Goal: Information Seeking & Learning: Learn about a topic

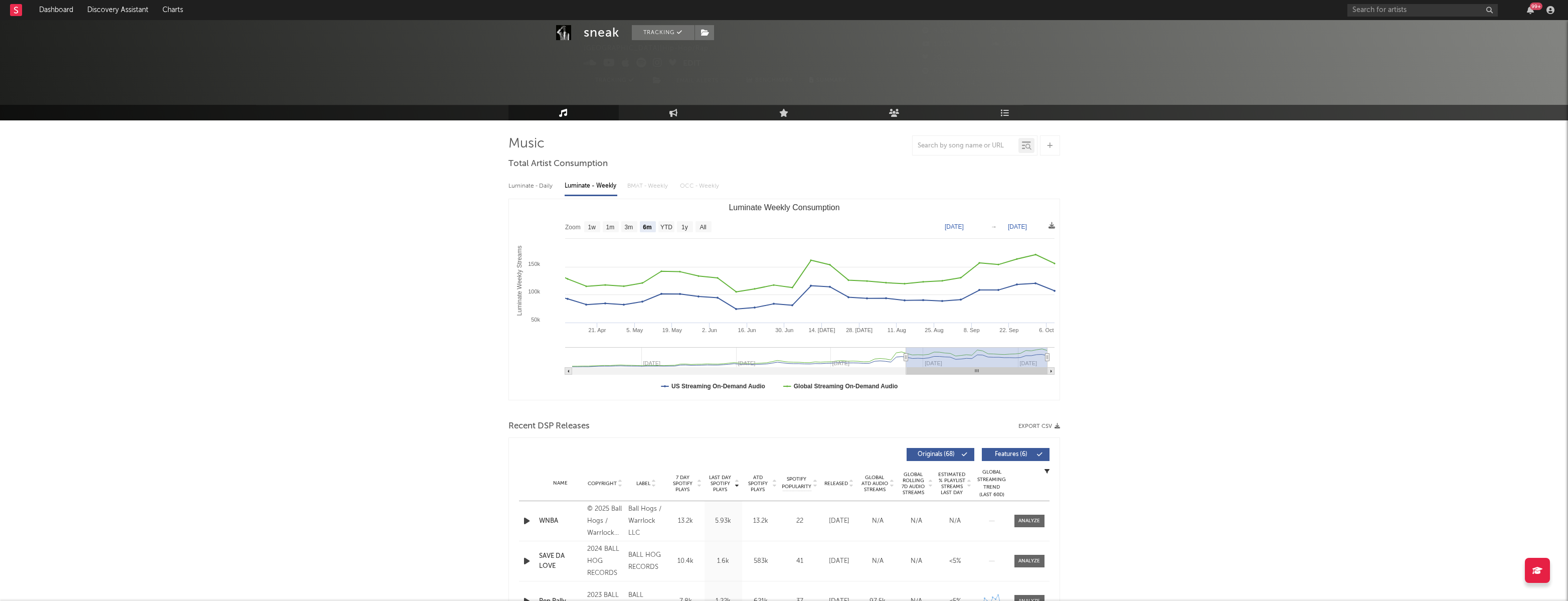
select select "6m"
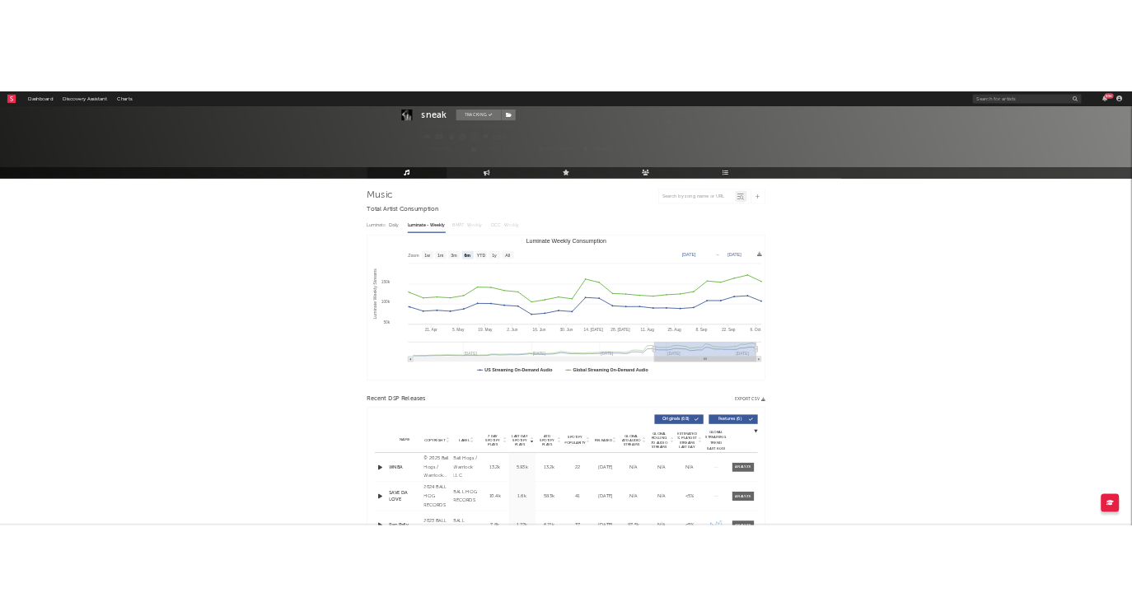
scroll to position [48, 0]
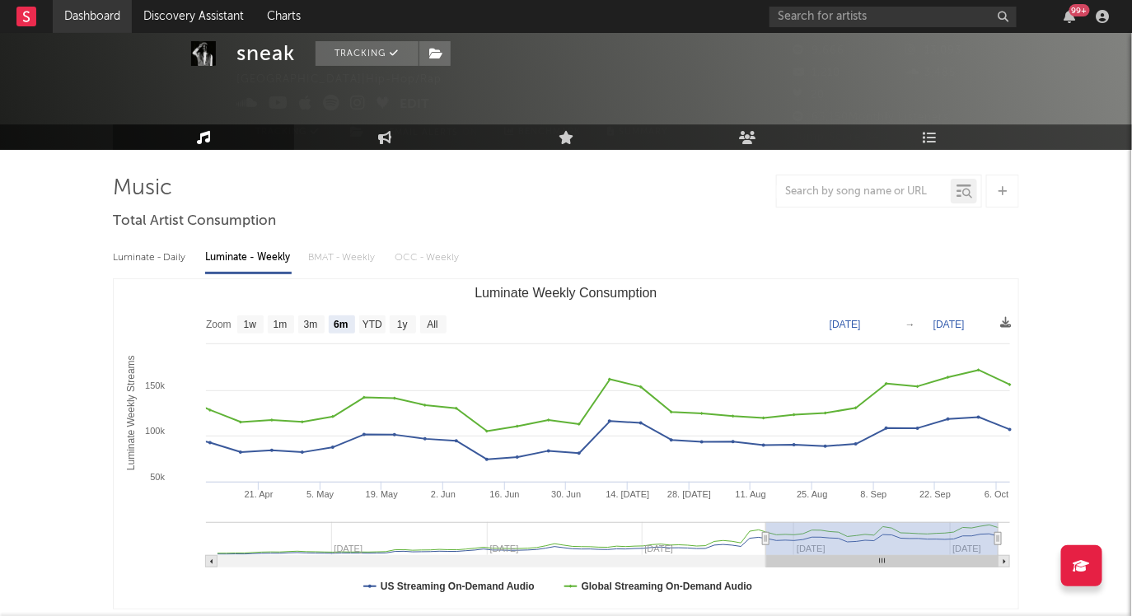
click at [111, 9] on link "Dashboard" at bounding box center [92, 16] width 79 height 33
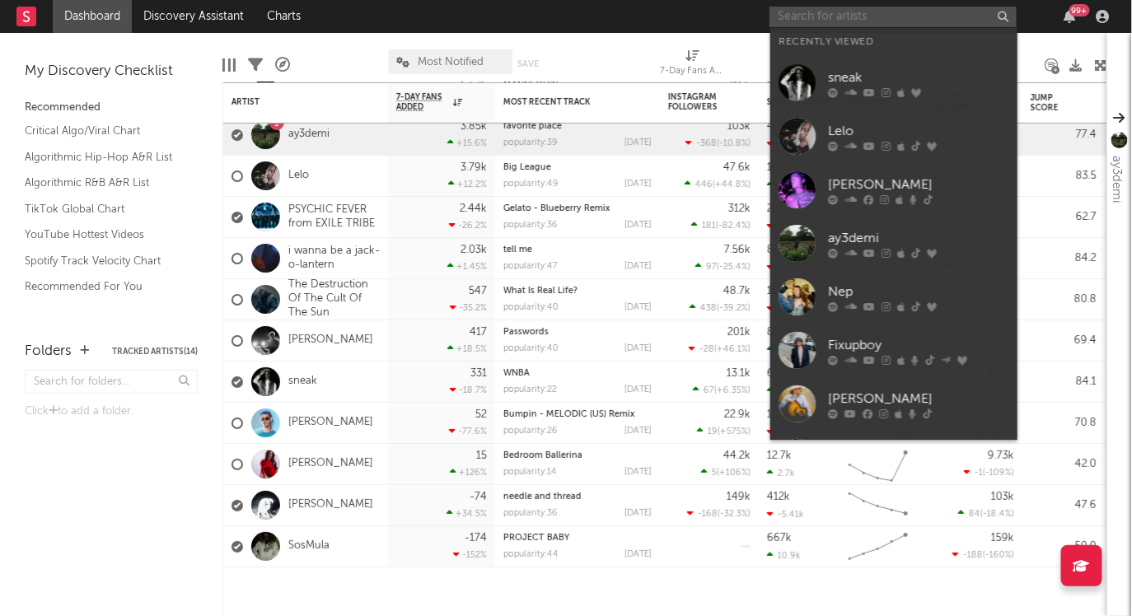
click at [838, 21] on input "text" at bounding box center [892, 17] width 247 height 21
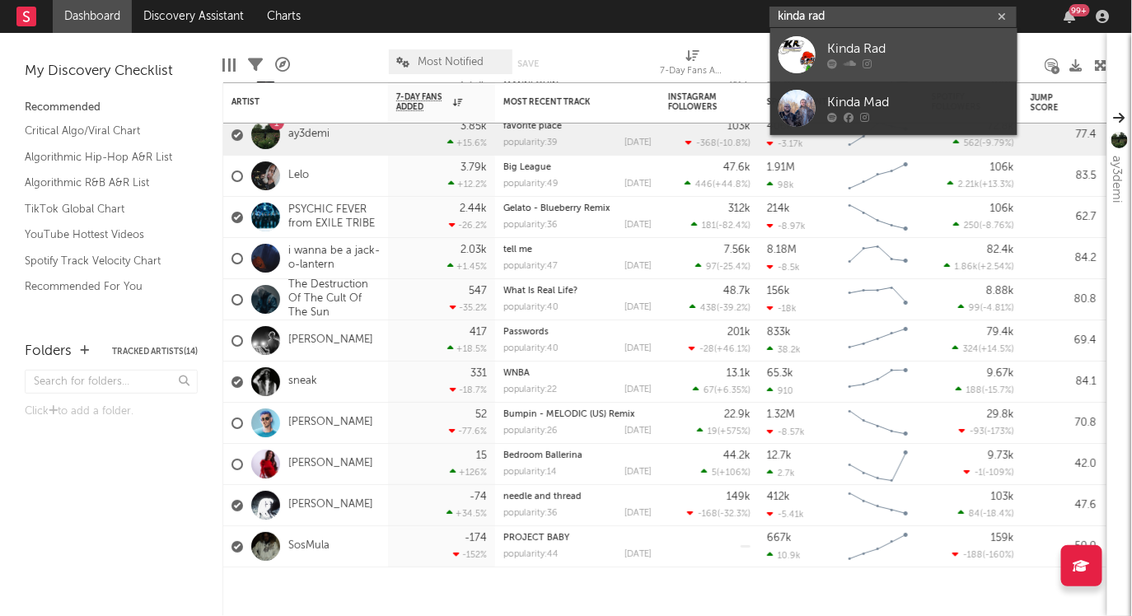
type input "kinda rad"
click at [875, 40] on div "Kinda Rad" at bounding box center [918, 50] width 181 height 20
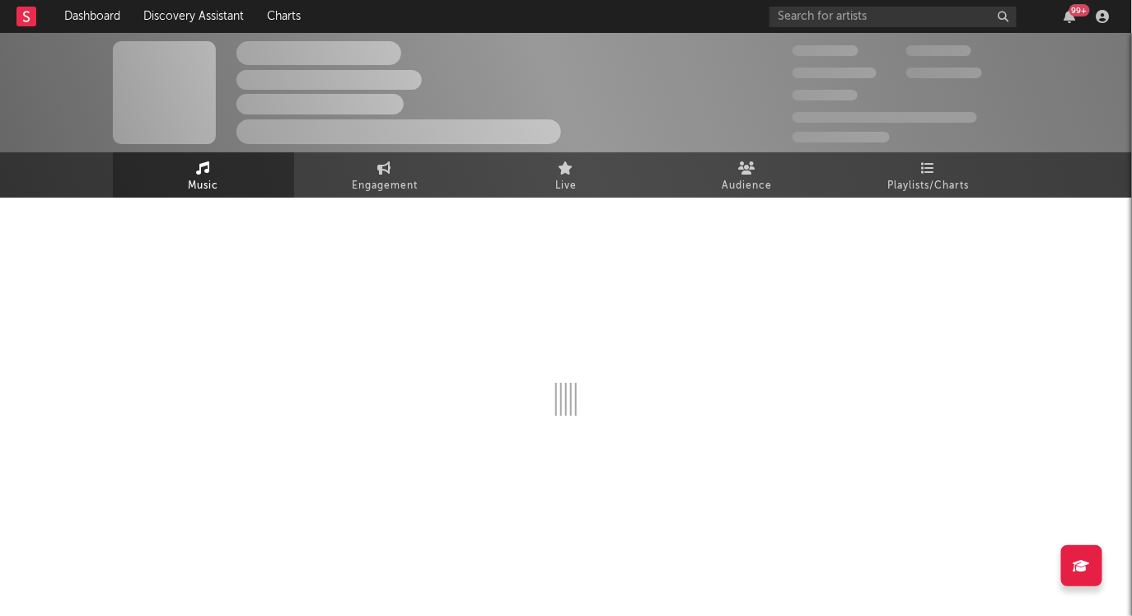
select select "6m"
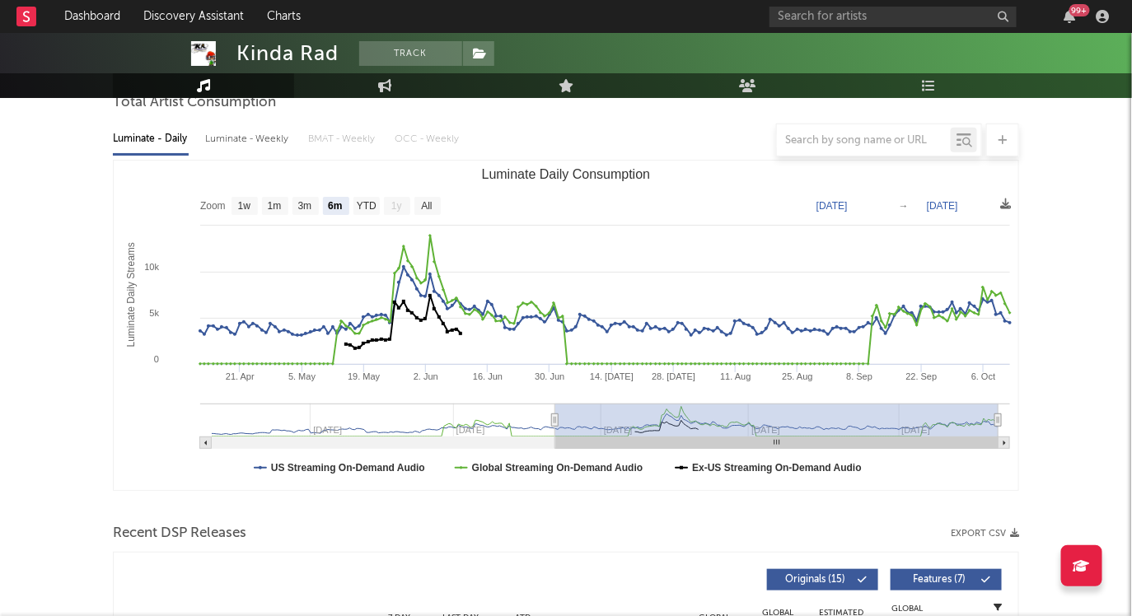
scroll to position [166, 0]
